Goal: Transaction & Acquisition: Obtain resource

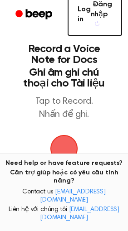
click at [105, 10] on sider-trans-text "Đăng nhập" at bounding box center [101, 9] width 21 height 17
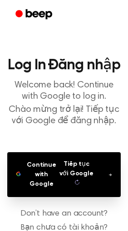
click at [70, 171] on sider-trans-text "Tiếp tục với Google" at bounding box center [76, 169] width 34 height 16
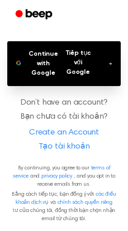
scroll to position [113, 0]
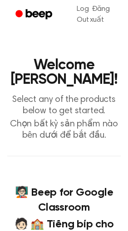
click at [63, 93] on header "Welcome [PERSON_NAME]! Select any of the products below to get started. Chọn bấ…" at bounding box center [63, 99] width 113 height 83
click at [56, 203] on h4 "🧑🏻‍🏫 Beep for Google Classroom 🧑🏻 🏫 Tiếng bíp cho Google Lớp học" at bounding box center [63, 217] width 113 height 62
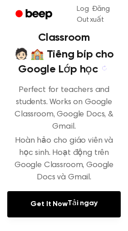
click at [71, 62] on sider-trans-text "🧑🏻 🏫 Tiếng bíp cho Google Lớp học" at bounding box center [64, 62] width 99 height 26
click at [57, 73] on sider-trans-text "🧑🏻 🏫 Tiếng bíp cho Google Lớp học" at bounding box center [64, 62] width 99 height 26
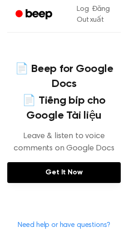
scroll to position [567, 0]
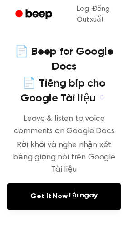
click at [76, 87] on sider-trans-text "📄 Tiếng bíp cho Google Tài liệu" at bounding box center [62, 91] width 85 height 26
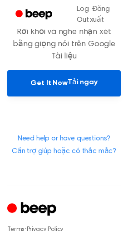
click at [61, 74] on link "Get It Now Tải ngay" at bounding box center [63, 83] width 113 height 26
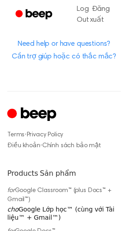
scroll to position [794, 0]
